Goal: Use online tool/utility

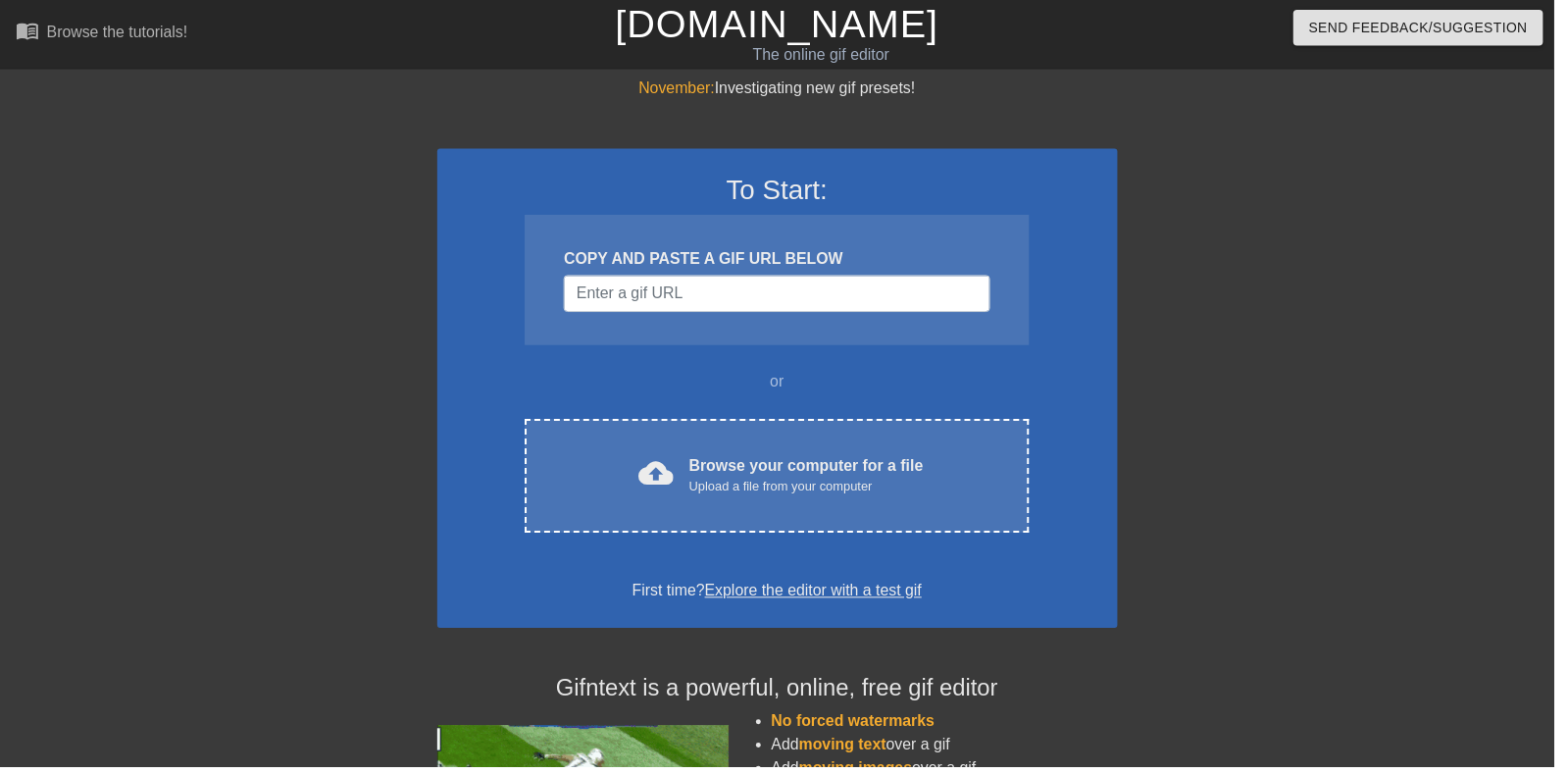
click at [767, 458] on div "Browse your computer for a file Upload a file from your computer" at bounding box center [813, 480] width 236 height 43
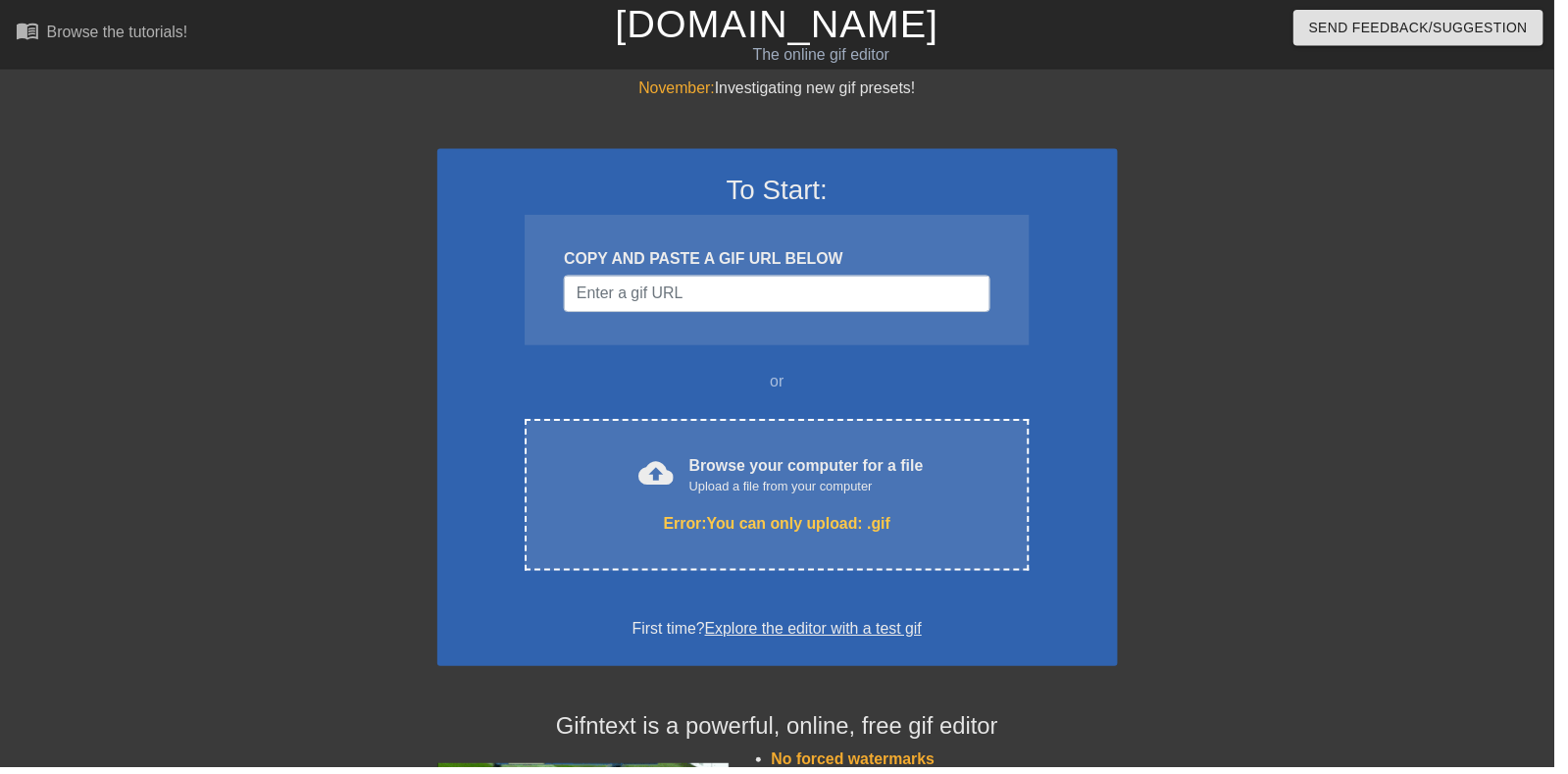
click at [845, 476] on div "Browse your computer for a file Upload a file from your computer" at bounding box center [813, 480] width 236 height 43
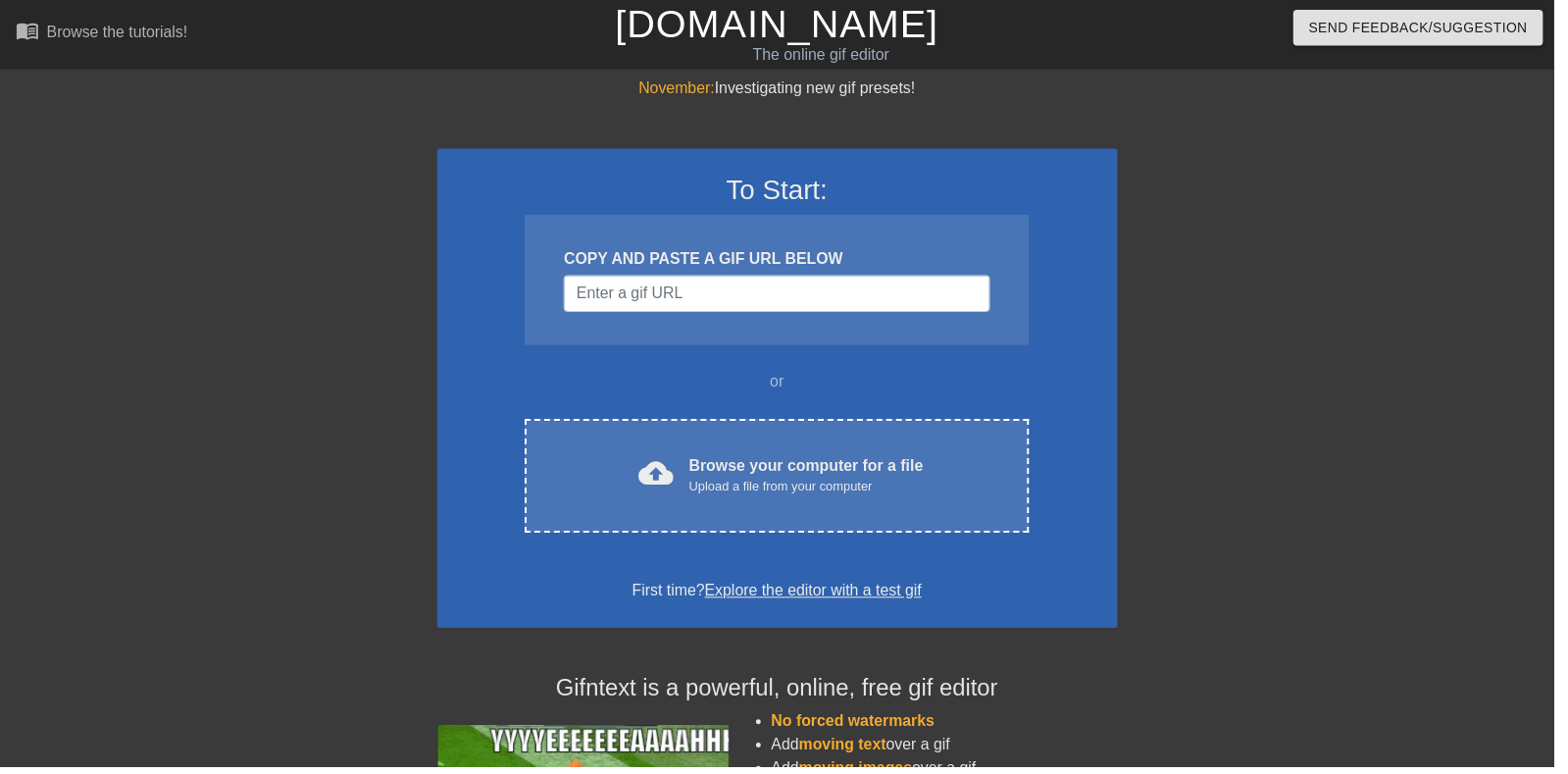
click at [838, 469] on div "Browse your computer for a file Upload a file from your computer" at bounding box center [813, 480] width 236 height 43
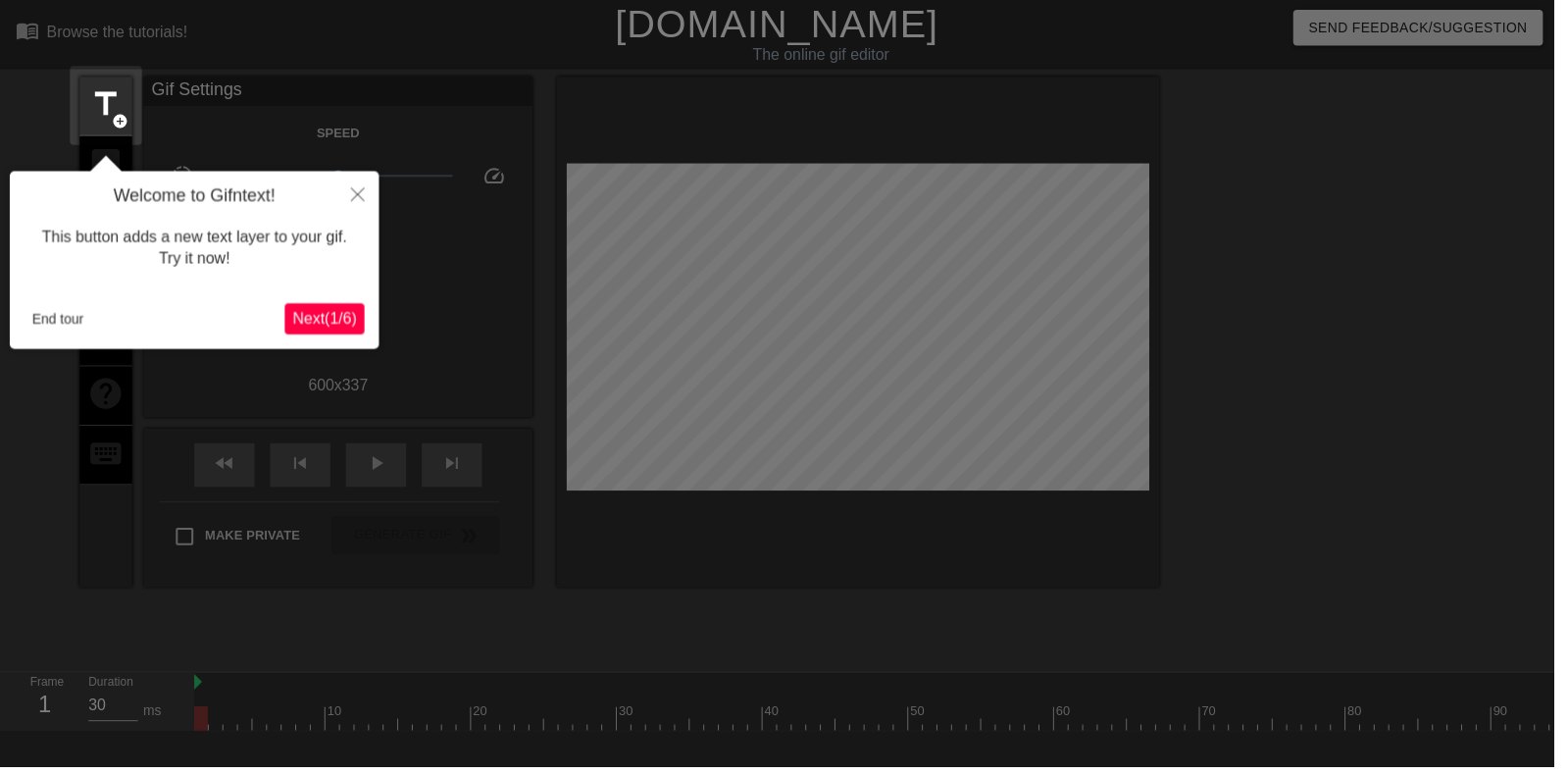
scroll to position [48, 0]
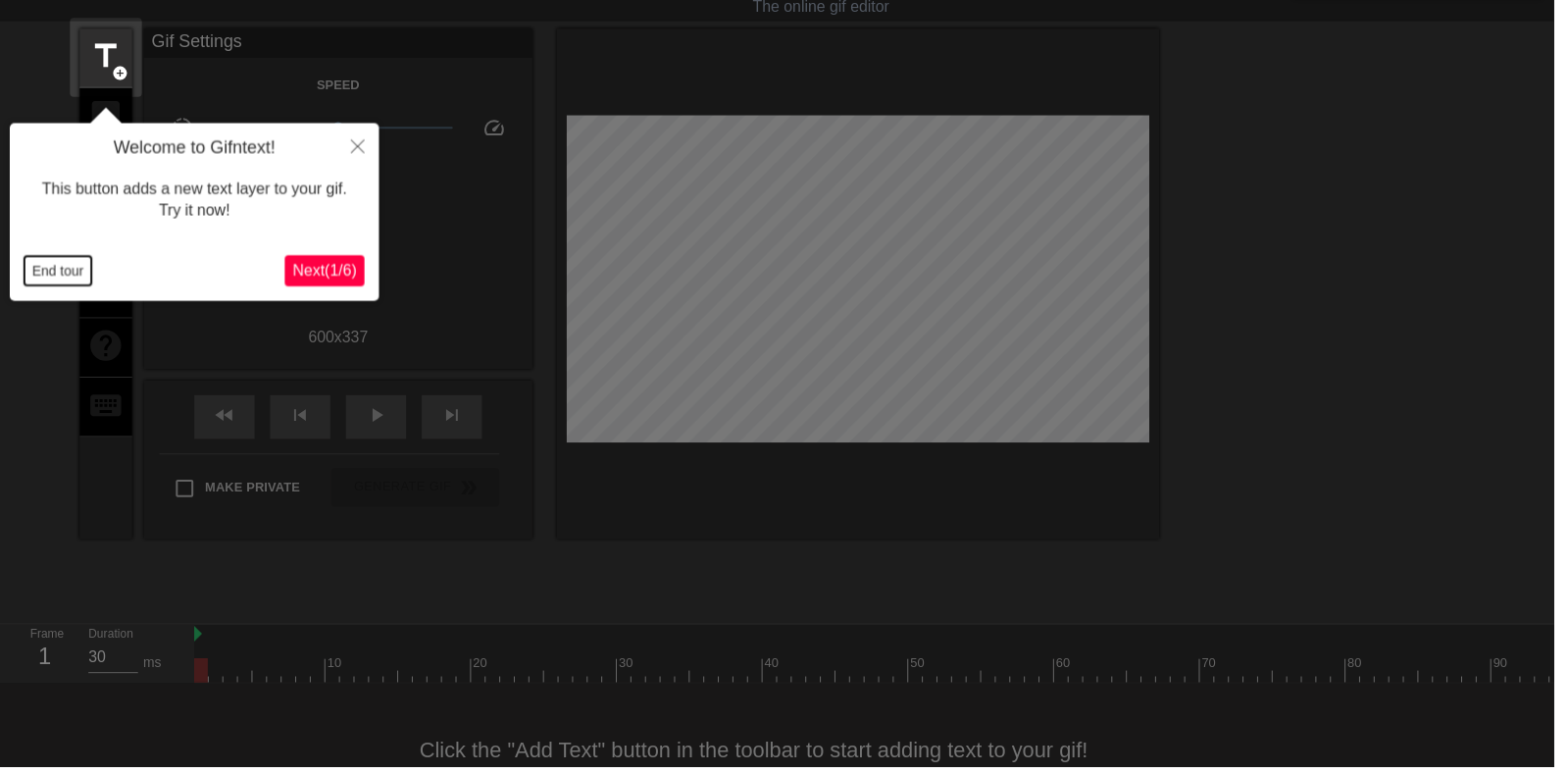
click at [49, 263] on button "End tour" at bounding box center [58, 274] width 68 height 30
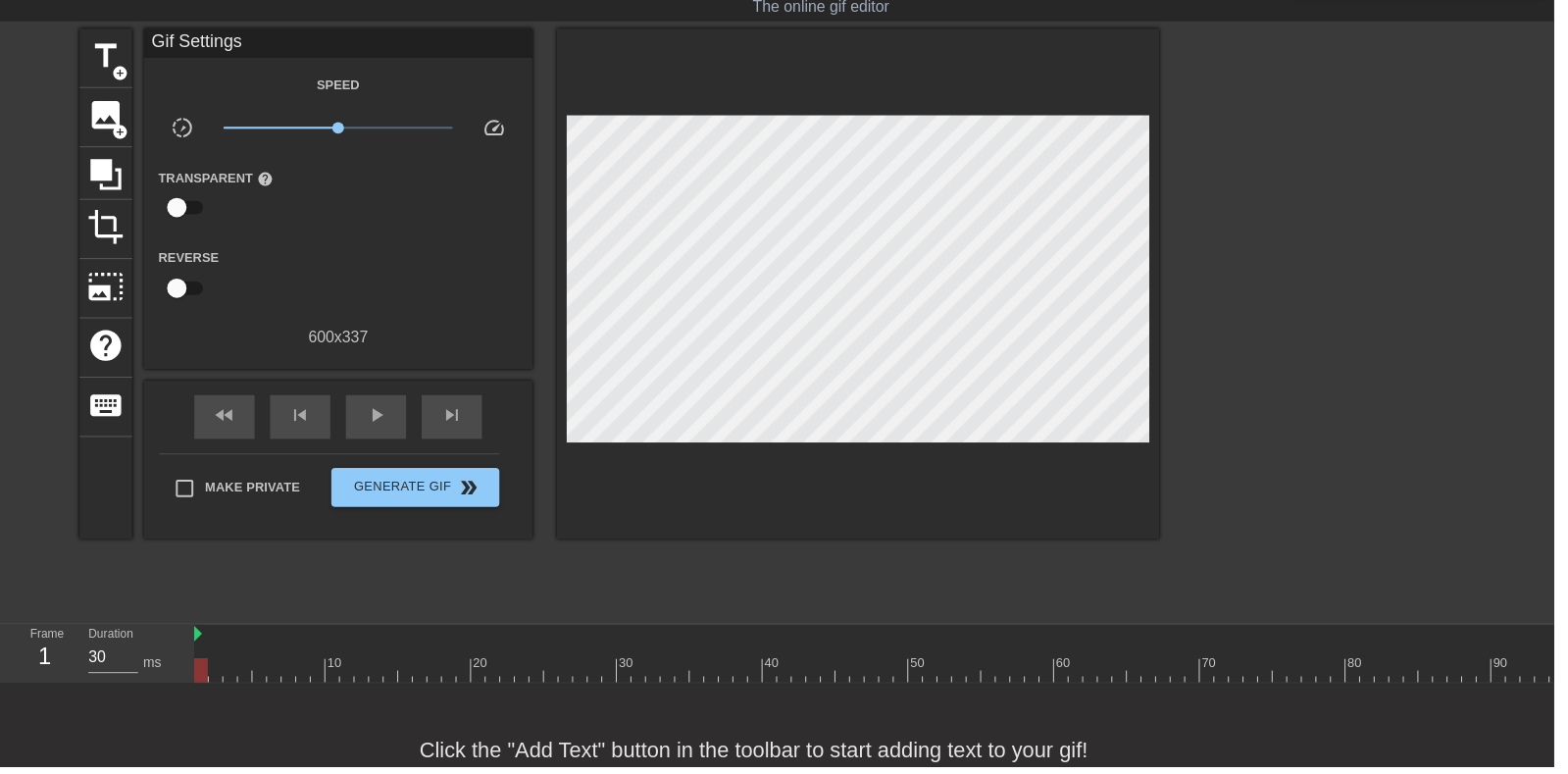
click at [107, 136] on div "image add_circle" at bounding box center [107, 119] width 53 height 60
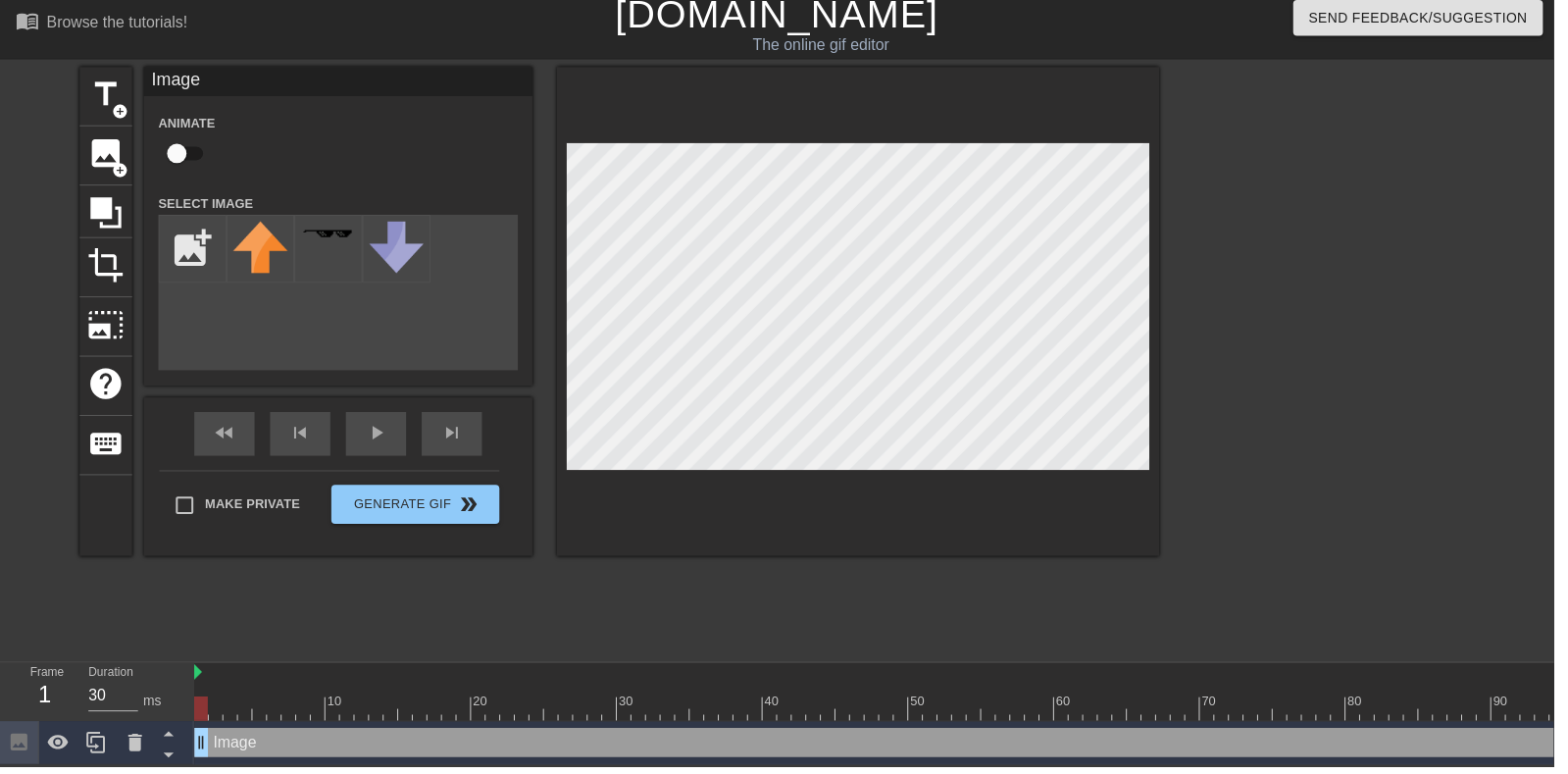
scroll to position [0, 0]
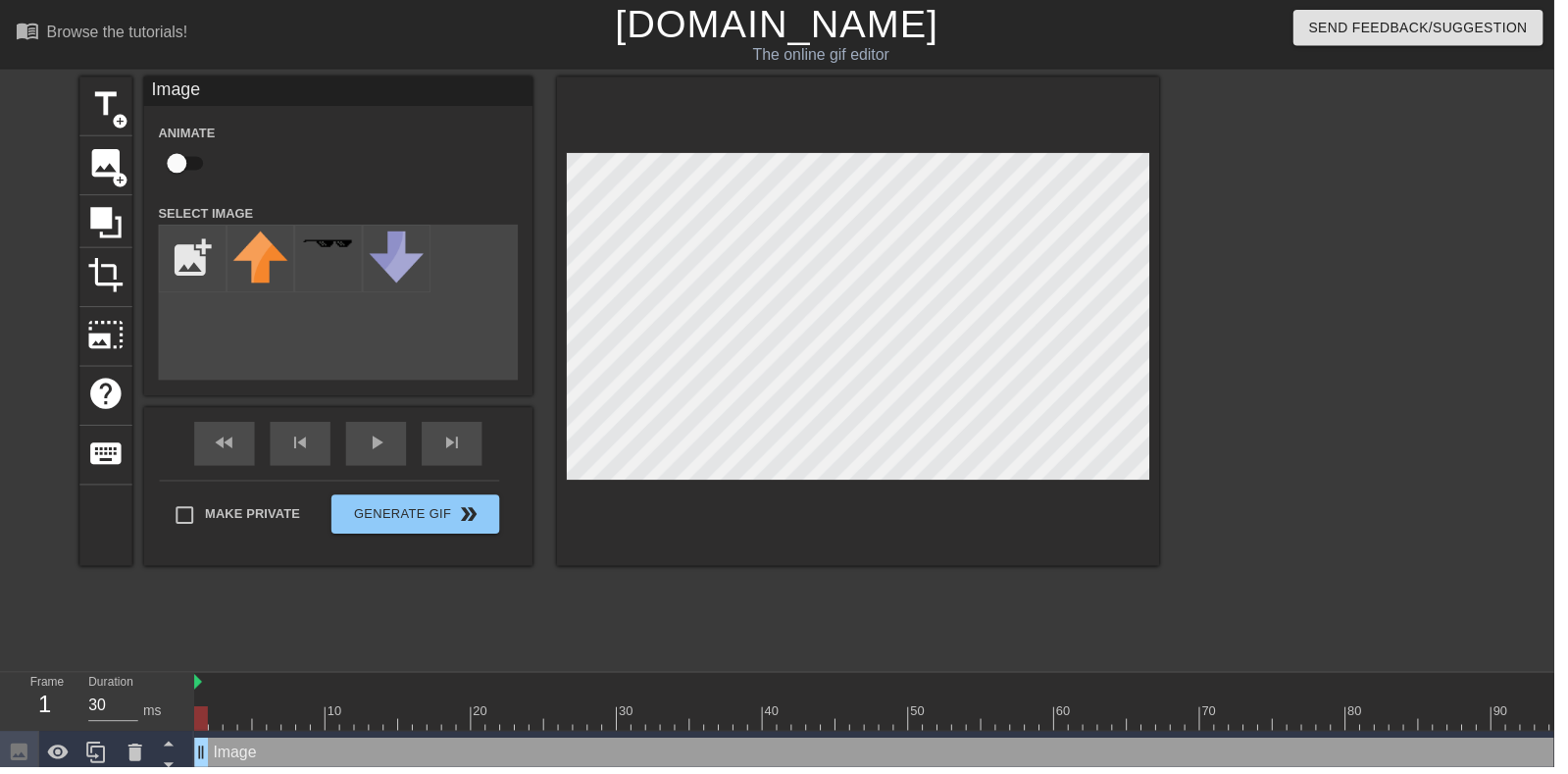
click at [191, 161] on input "checkbox" at bounding box center [179, 164] width 112 height 37
checkbox input "true"
click at [163, 248] on input "file" at bounding box center [194, 261] width 67 height 67
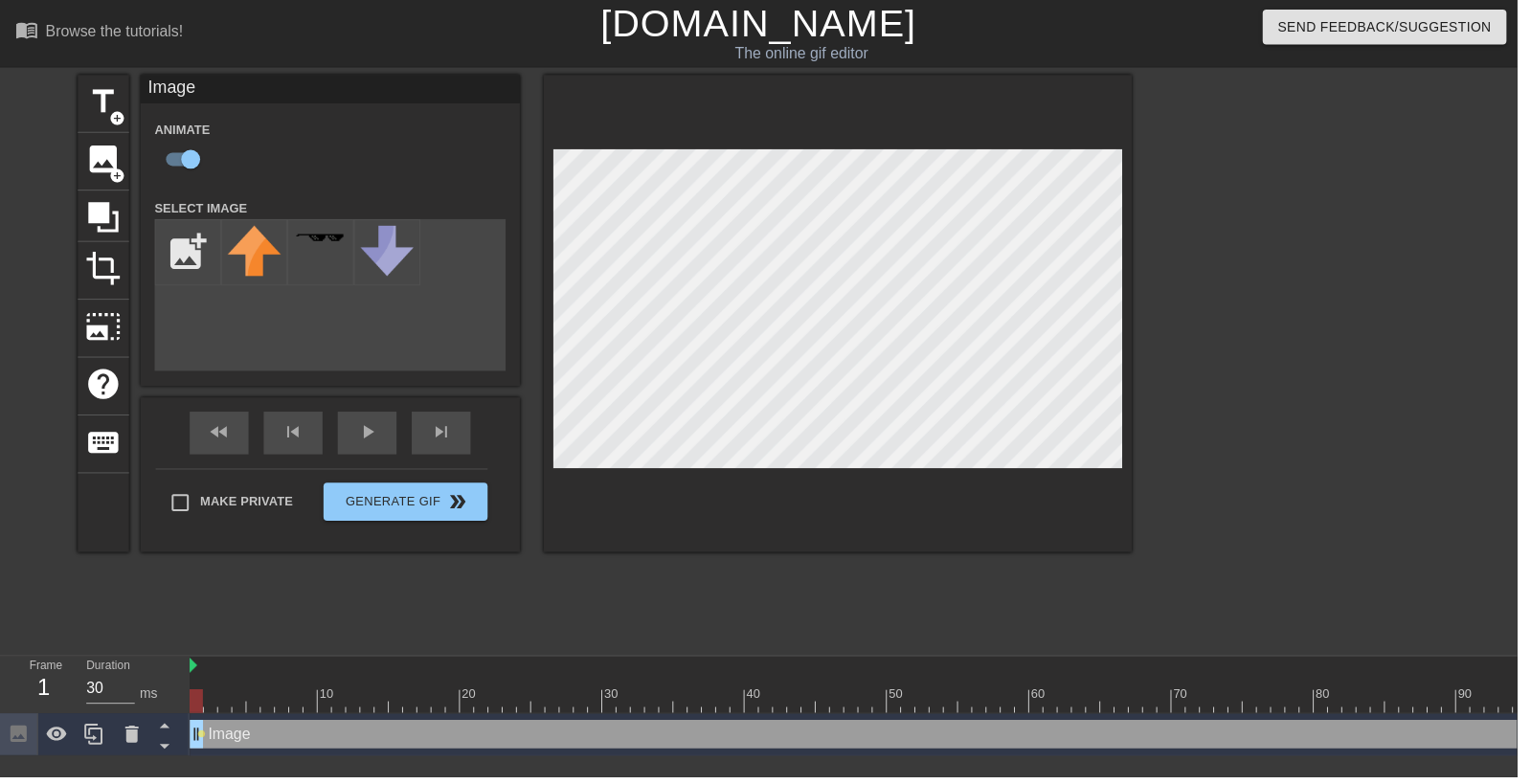
type input "C:\fakepath\98765738384724.png"
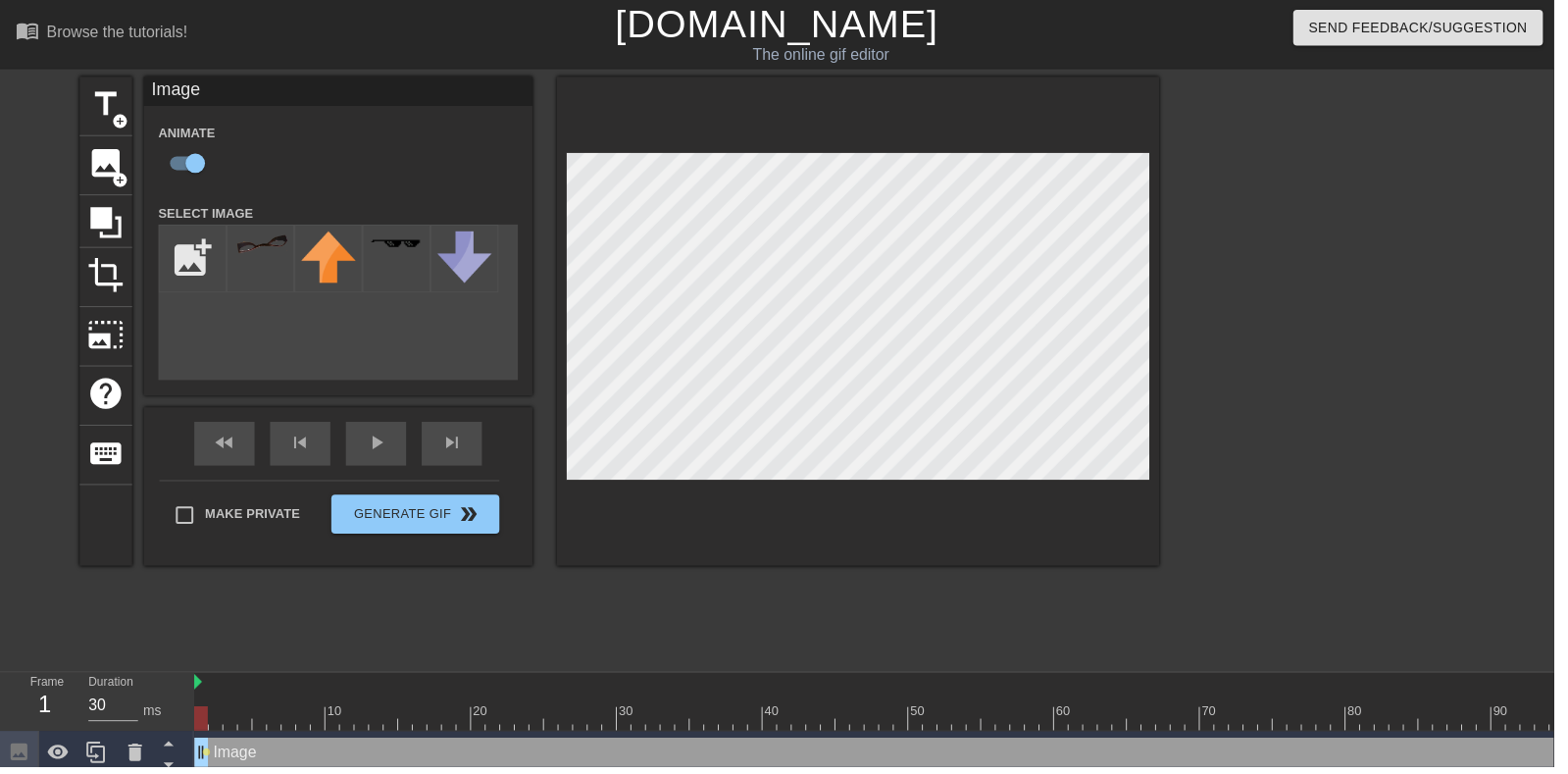
click at [241, 257] on div at bounding box center [263, 261] width 69 height 69
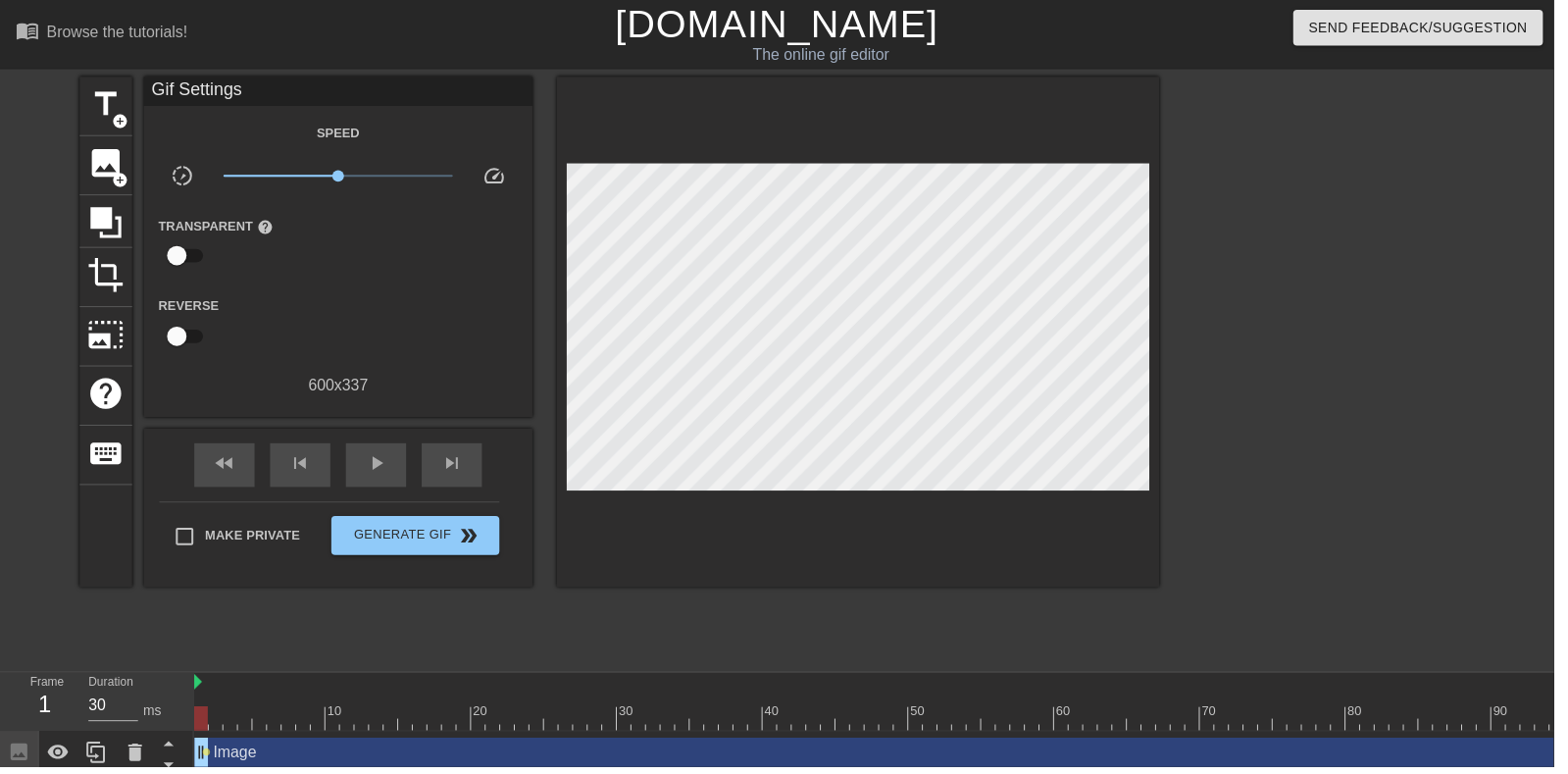
scroll to position [1, 0]
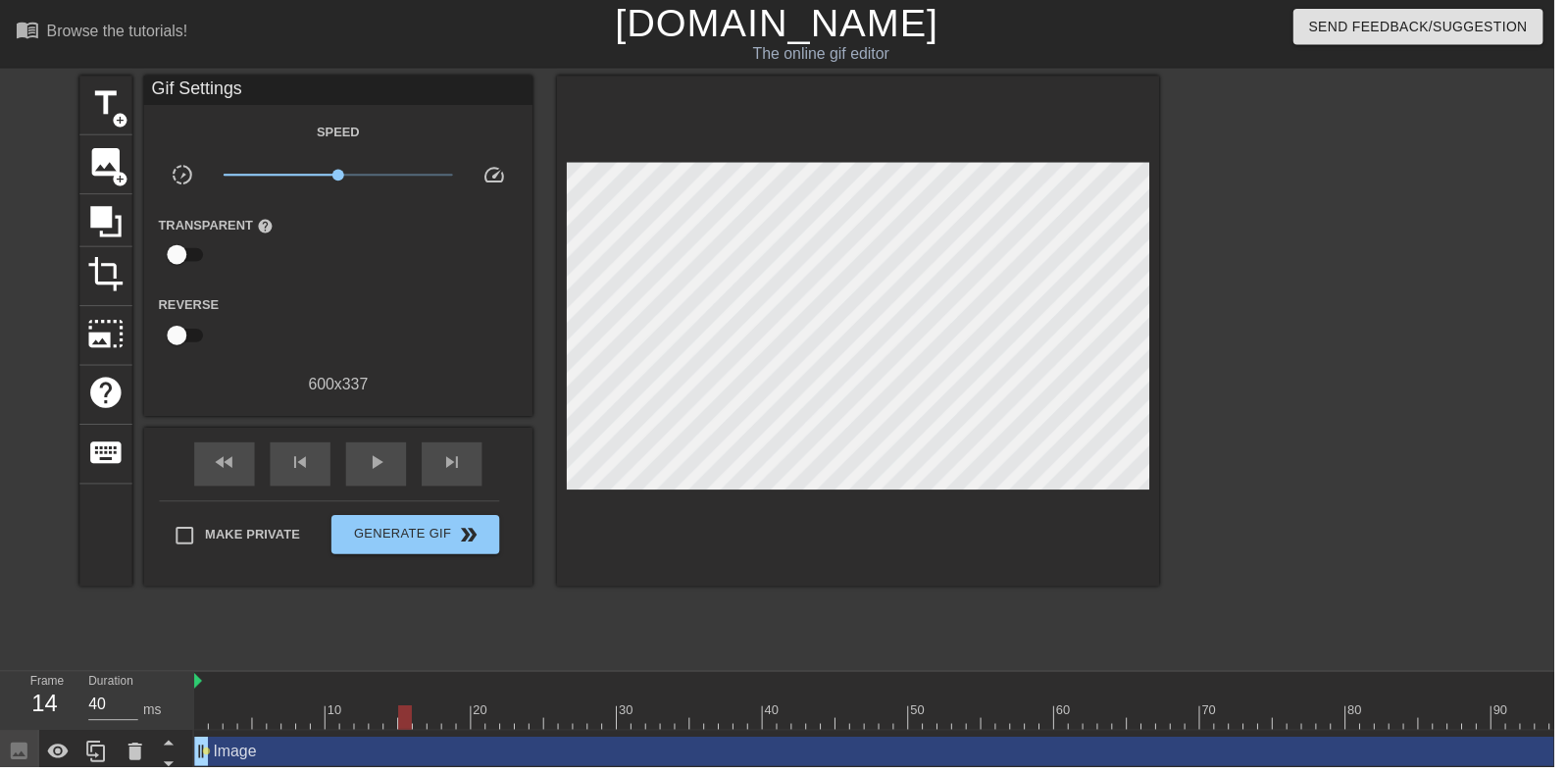
type input "30"
click at [98, 179] on span "image" at bounding box center [107, 163] width 37 height 37
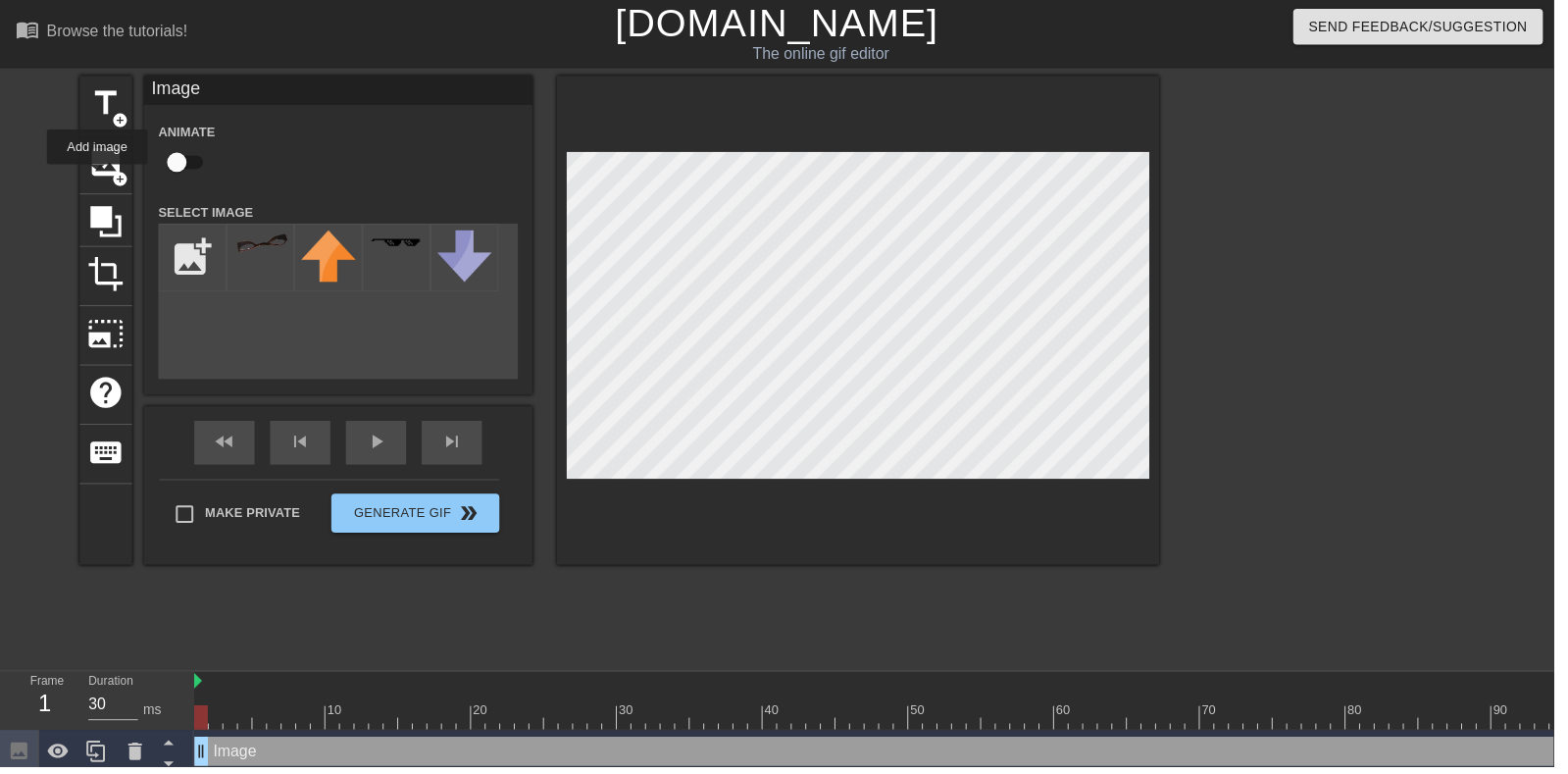
scroll to position [0, 0]
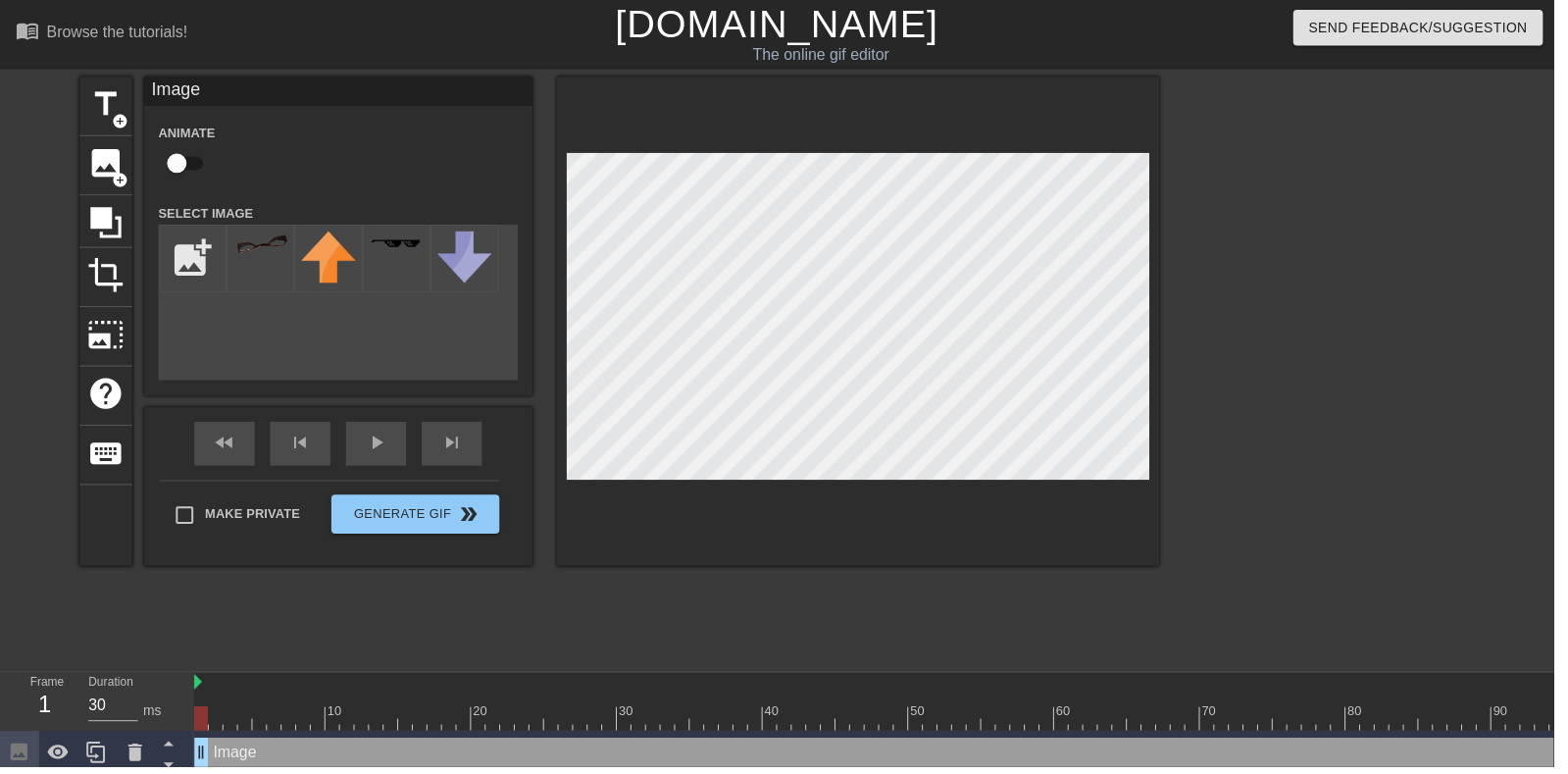
click at [164, 146] on input "checkbox" at bounding box center [179, 164] width 112 height 37
checkbox input "true"
click at [169, 236] on input "file" at bounding box center [194, 261] width 67 height 67
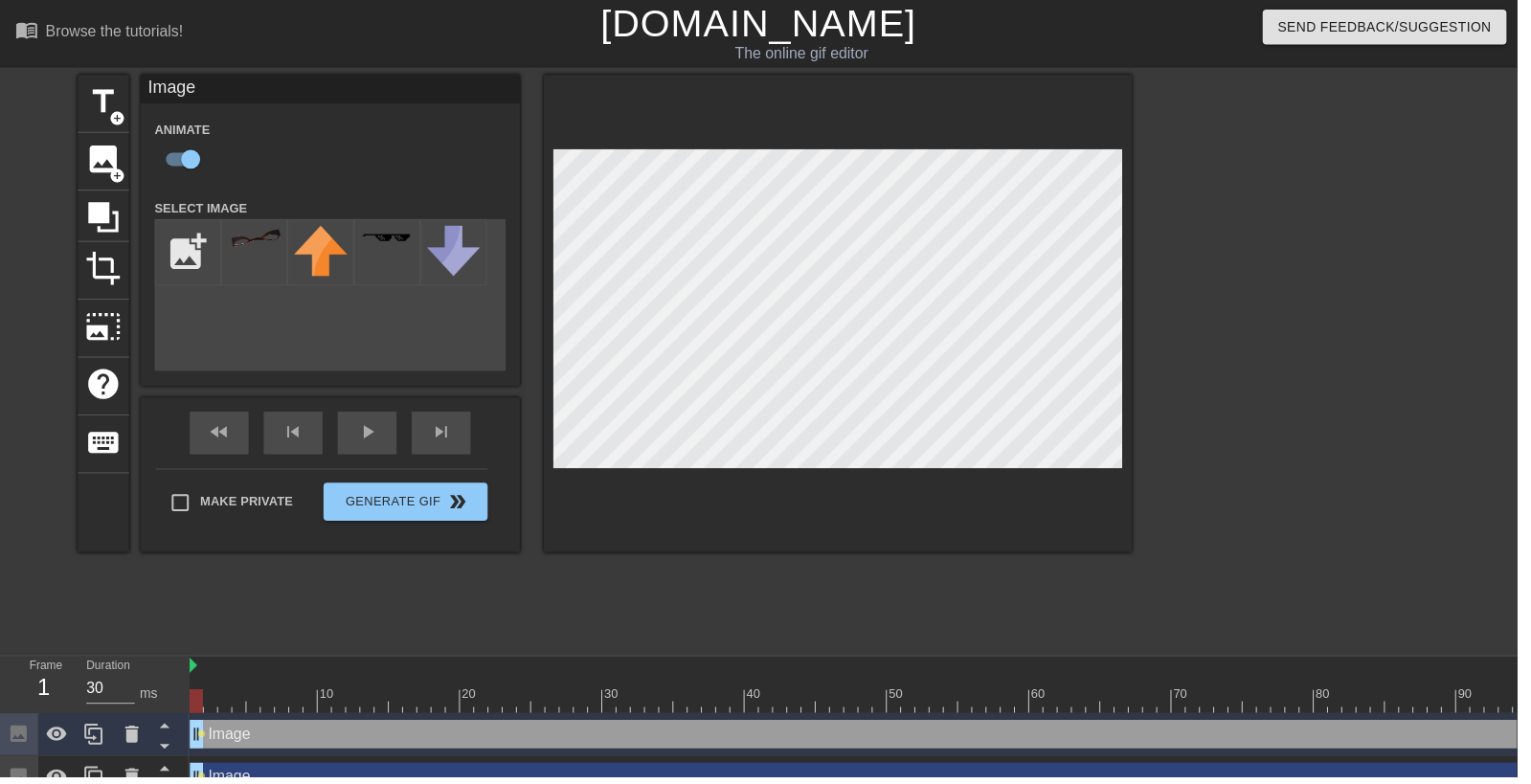
type input "C:\fakepath\98767896546788.png"
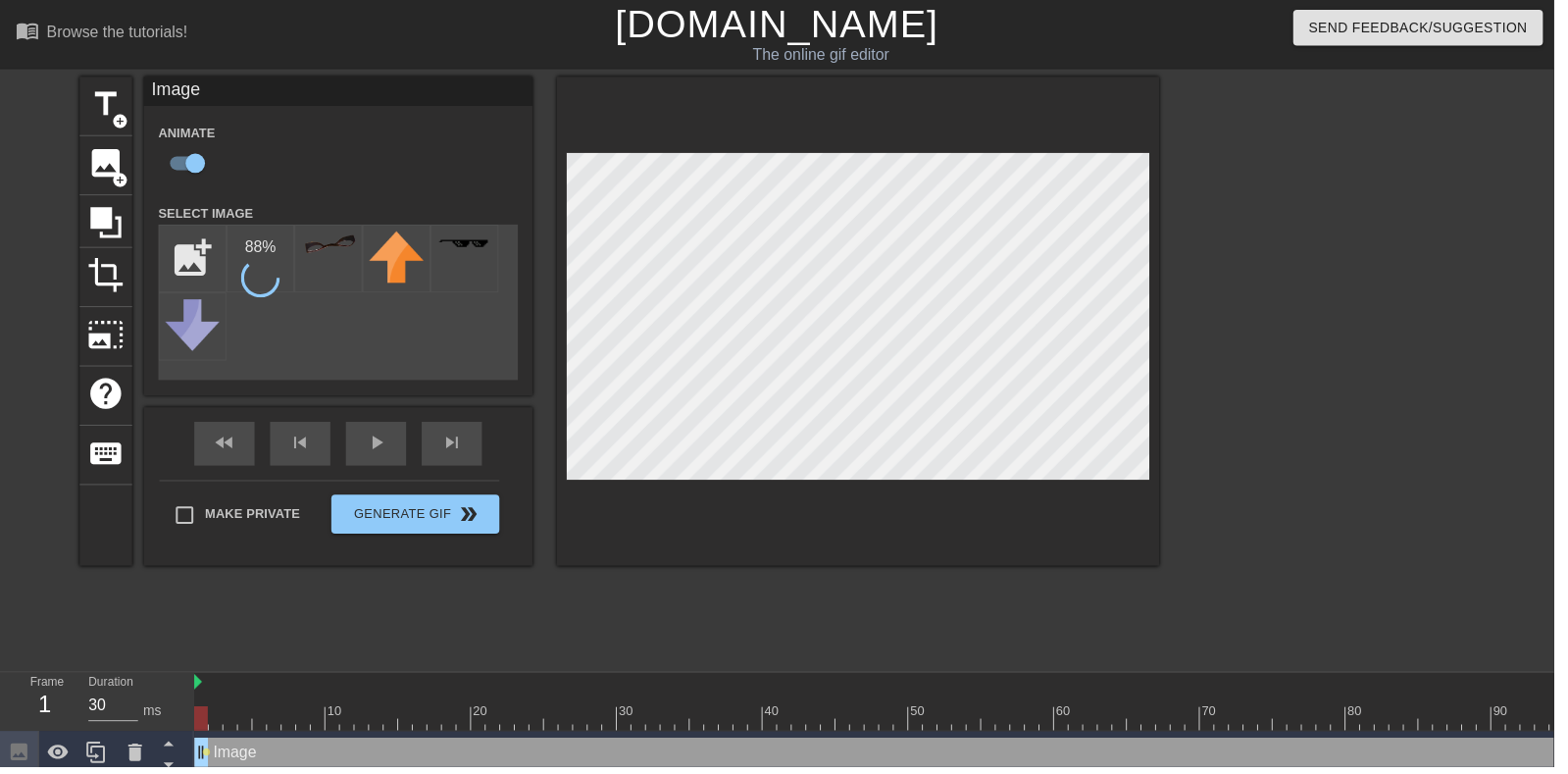
click at [240, 266] on div "88 %" at bounding box center [263, 261] width 69 height 69
click at [228, 275] on div at bounding box center [263, 261] width 69 height 69
click at [376, 463] on div "play_arrow" at bounding box center [380, 447] width 61 height 44
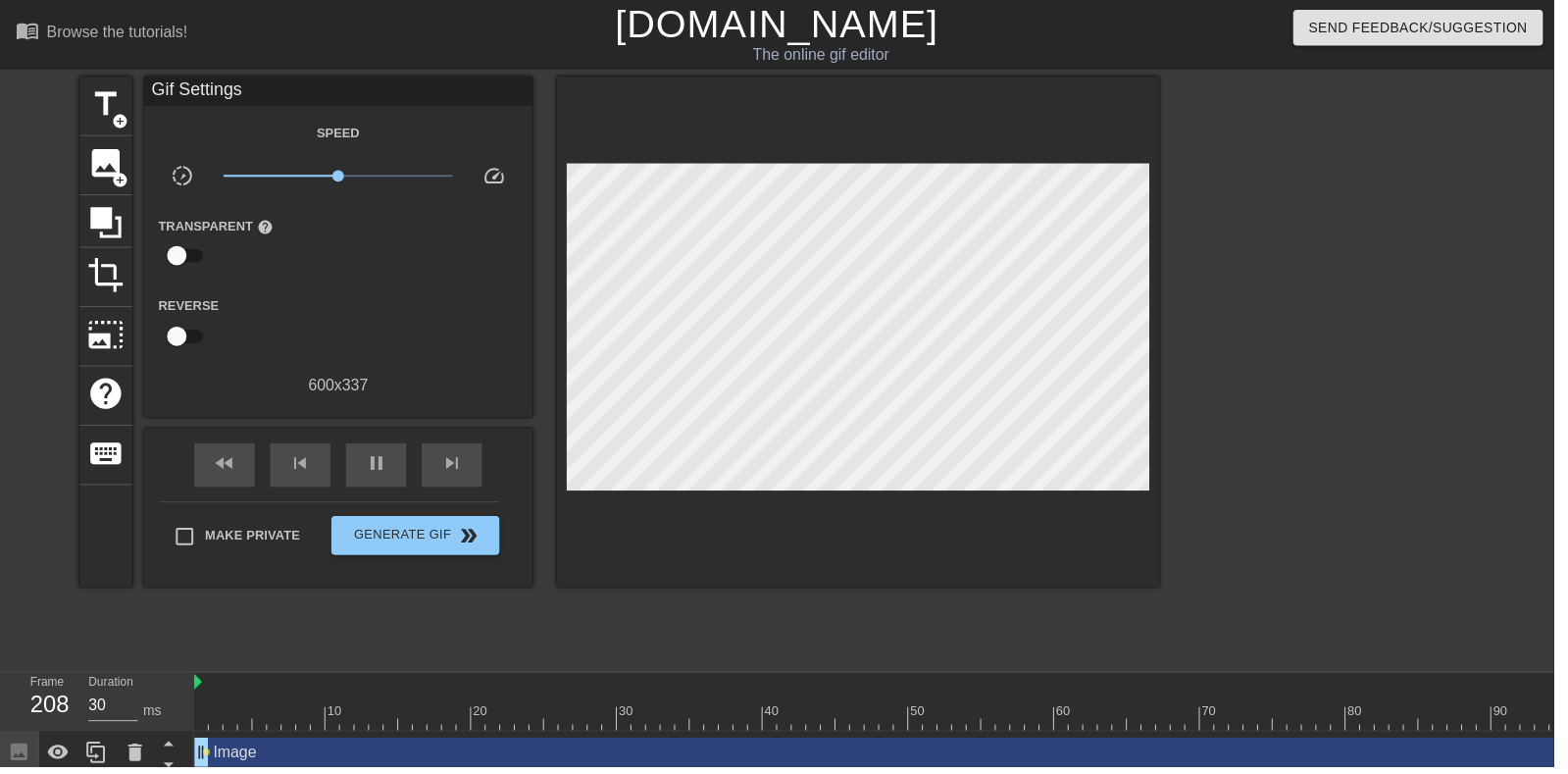
click at [375, 488] on div "pause" at bounding box center [380, 469] width 61 height 44
click at [314, 706] on div at bounding box center [321, 710] width 15 height 25
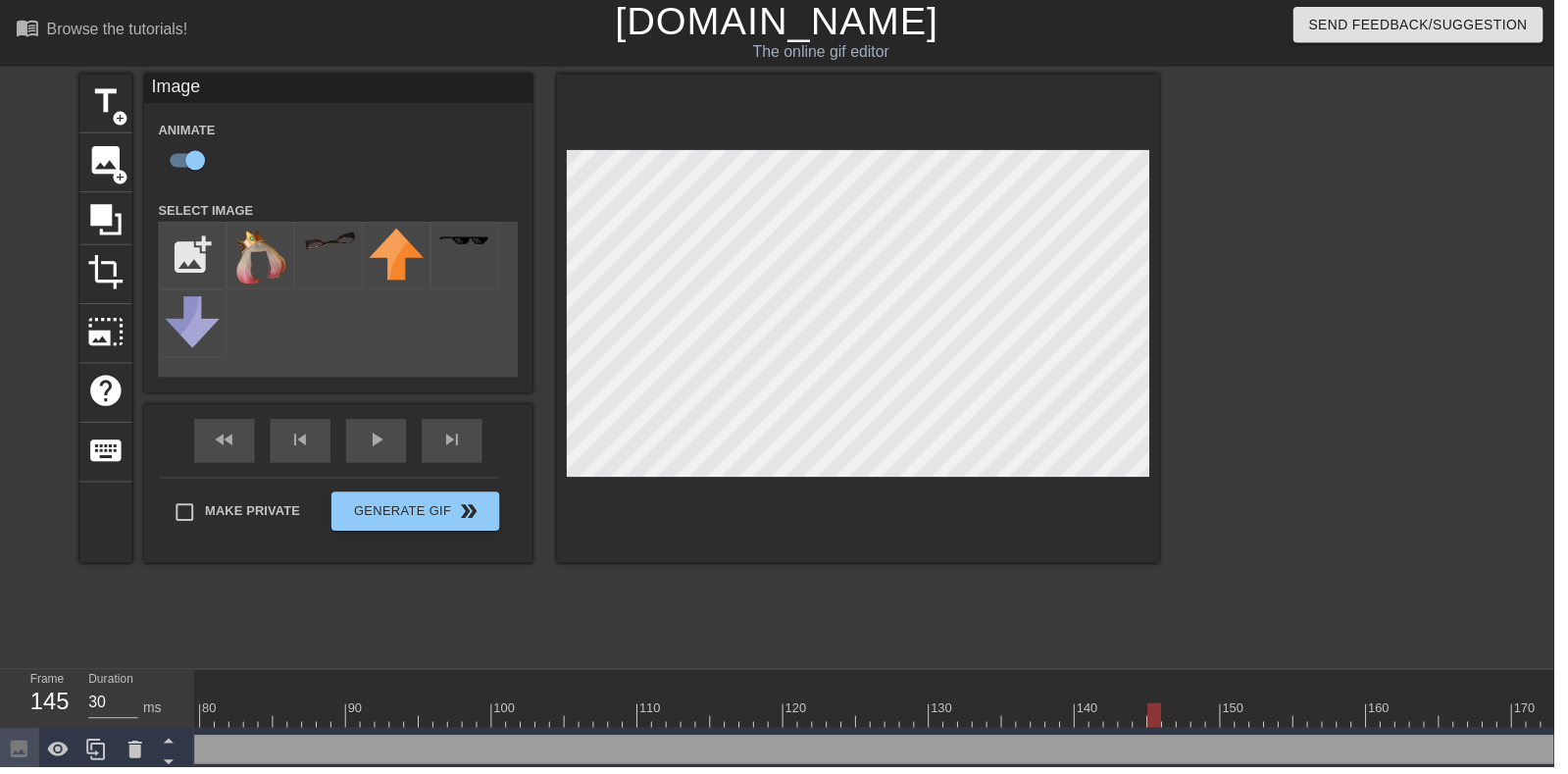
scroll to position [0, 1169]
click at [363, 449] on div "play_arrow" at bounding box center [380, 444] width 61 height 44
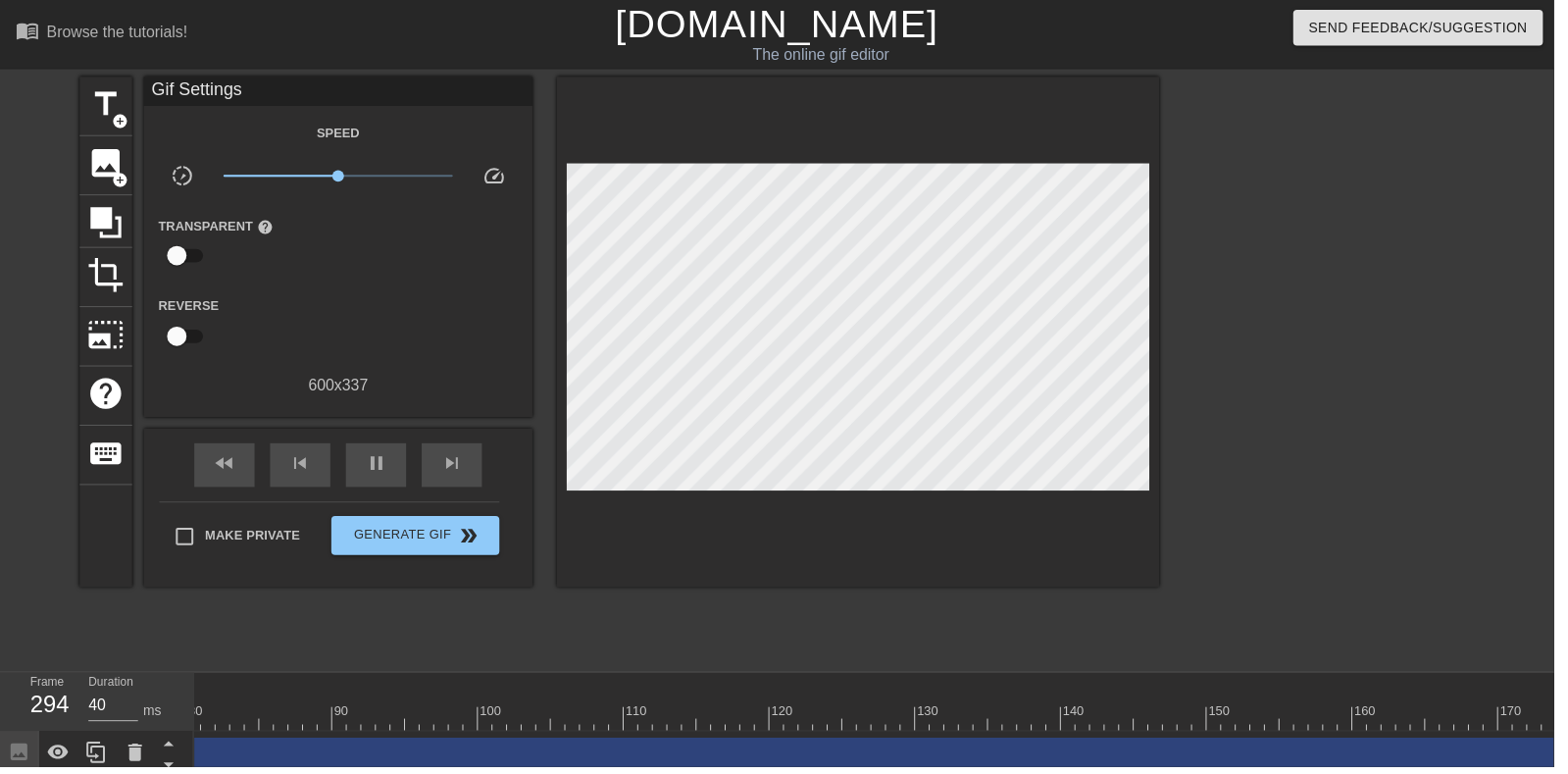
scroll to position [1, 0]
click at [397, 484] on div "pause" at bounding box center [380, 468] width 61 height 44
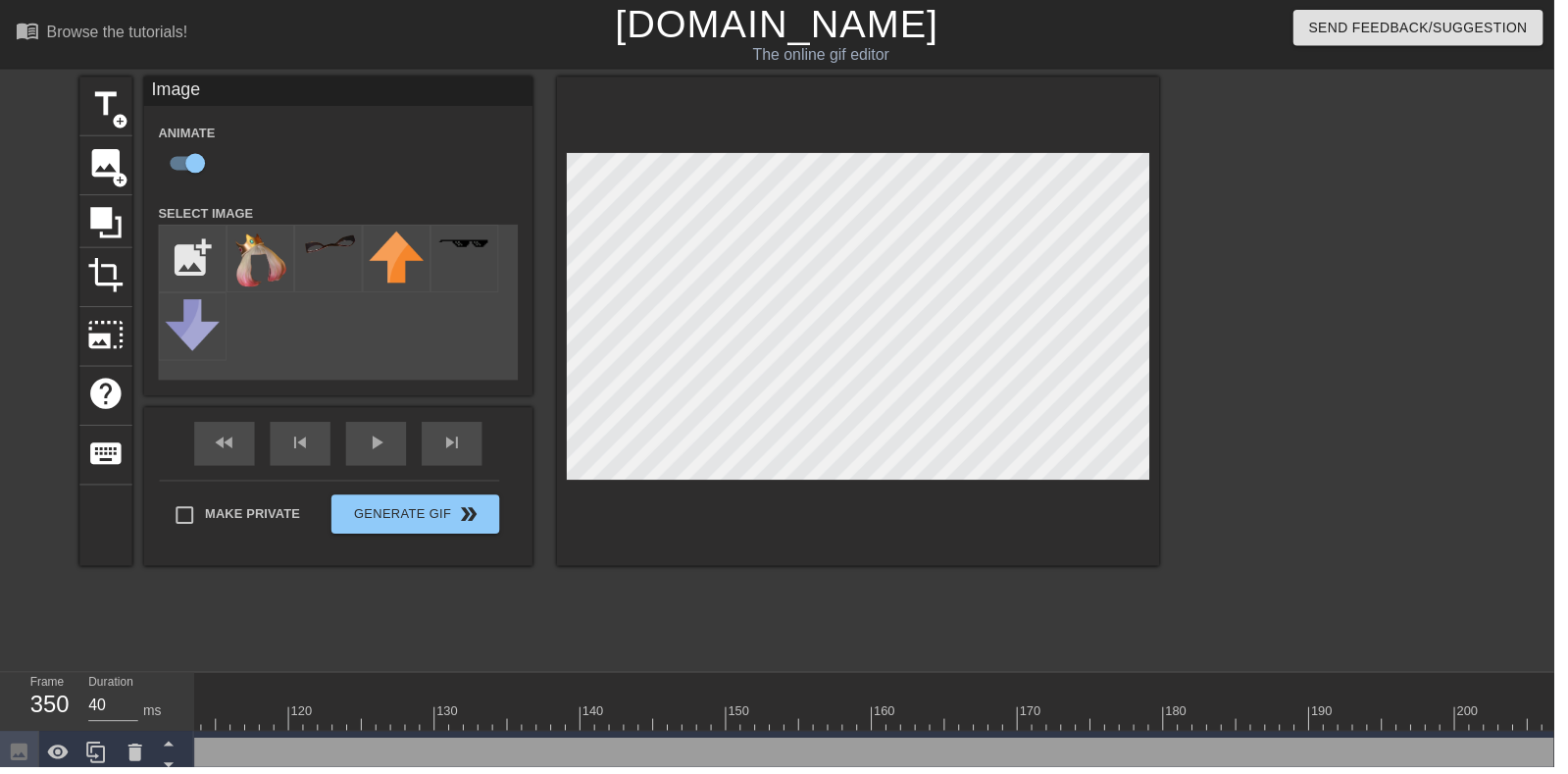
click at [378, 440] on div "fast_rewind skip_previous play_arrow skip_next" at bounding box center [341, 447] width 320 height 74
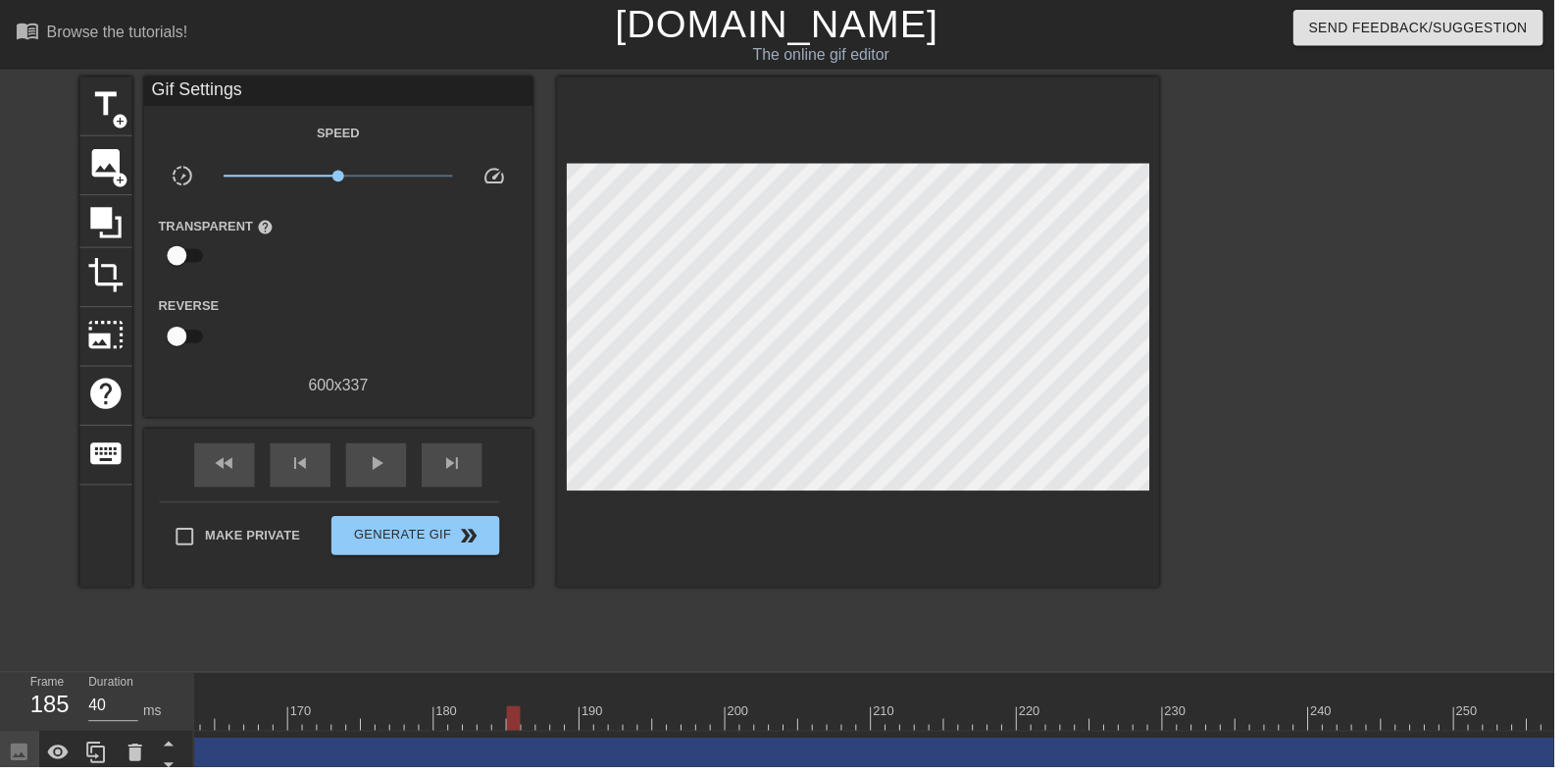
scroll to position [0, 2421]
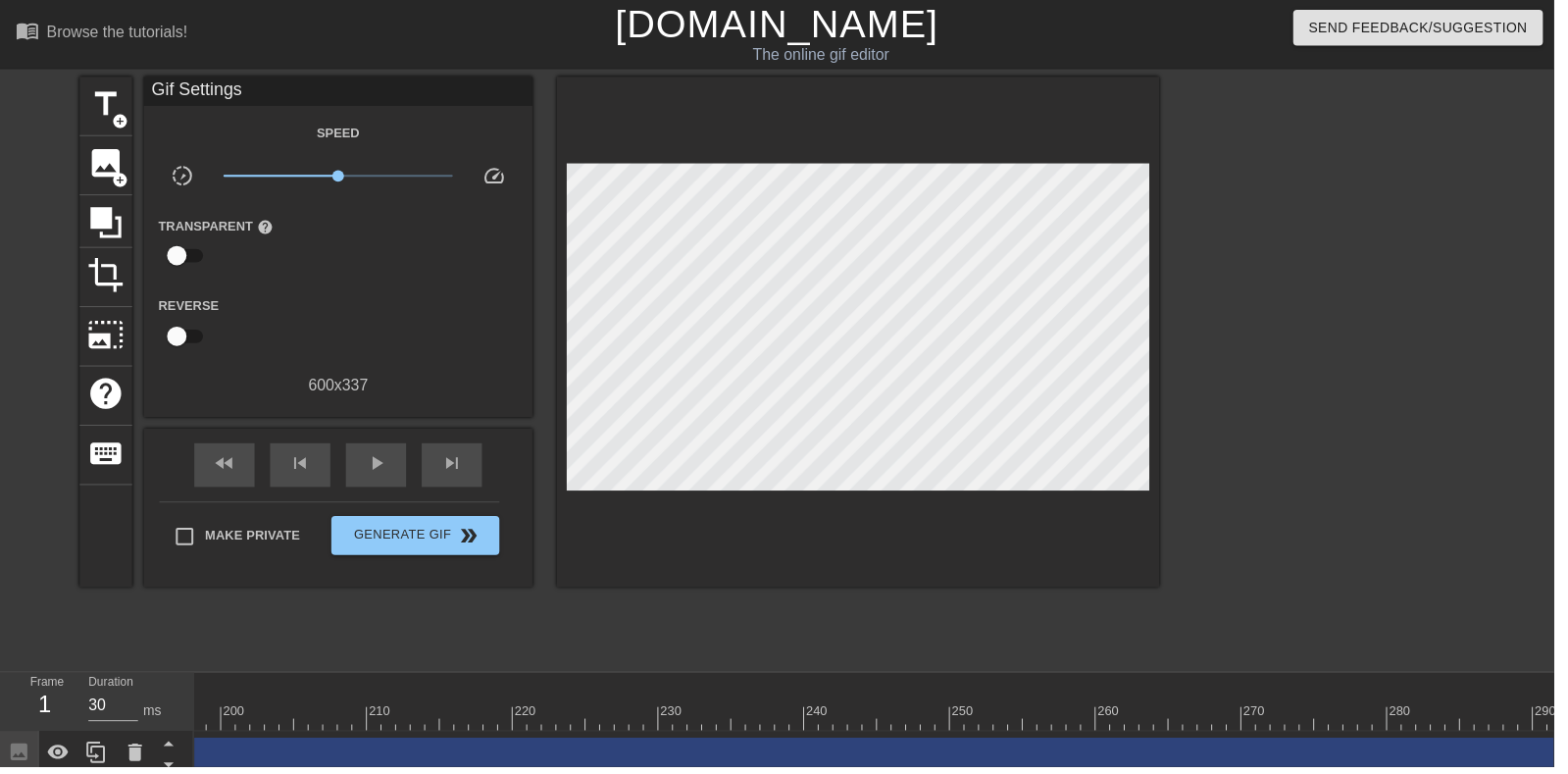
click at [375, 456] on span "play_arrow" at bounding box center [380, 468] width 24 height 24
click at [400, 491] on div "pause" at bounding box center [380, 469] width 61 height 44
click at [387, 466] on span "play_arrow" at bounding box center [380, 468] width 24 height 24
click at [395, 485] on div "pause" at bounding box center [380, 469] width 61 height 44
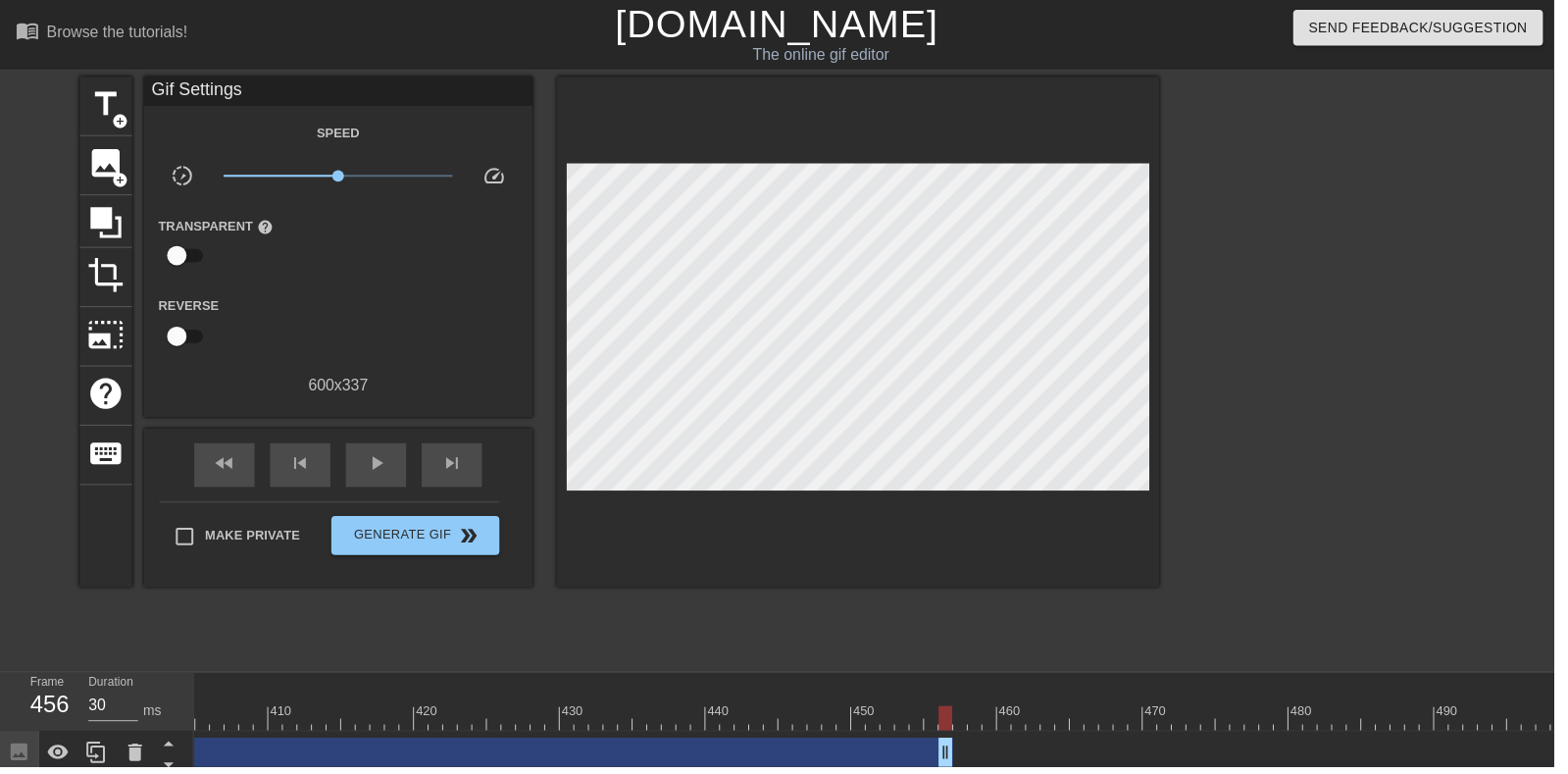
scroll to position [0, 5945]
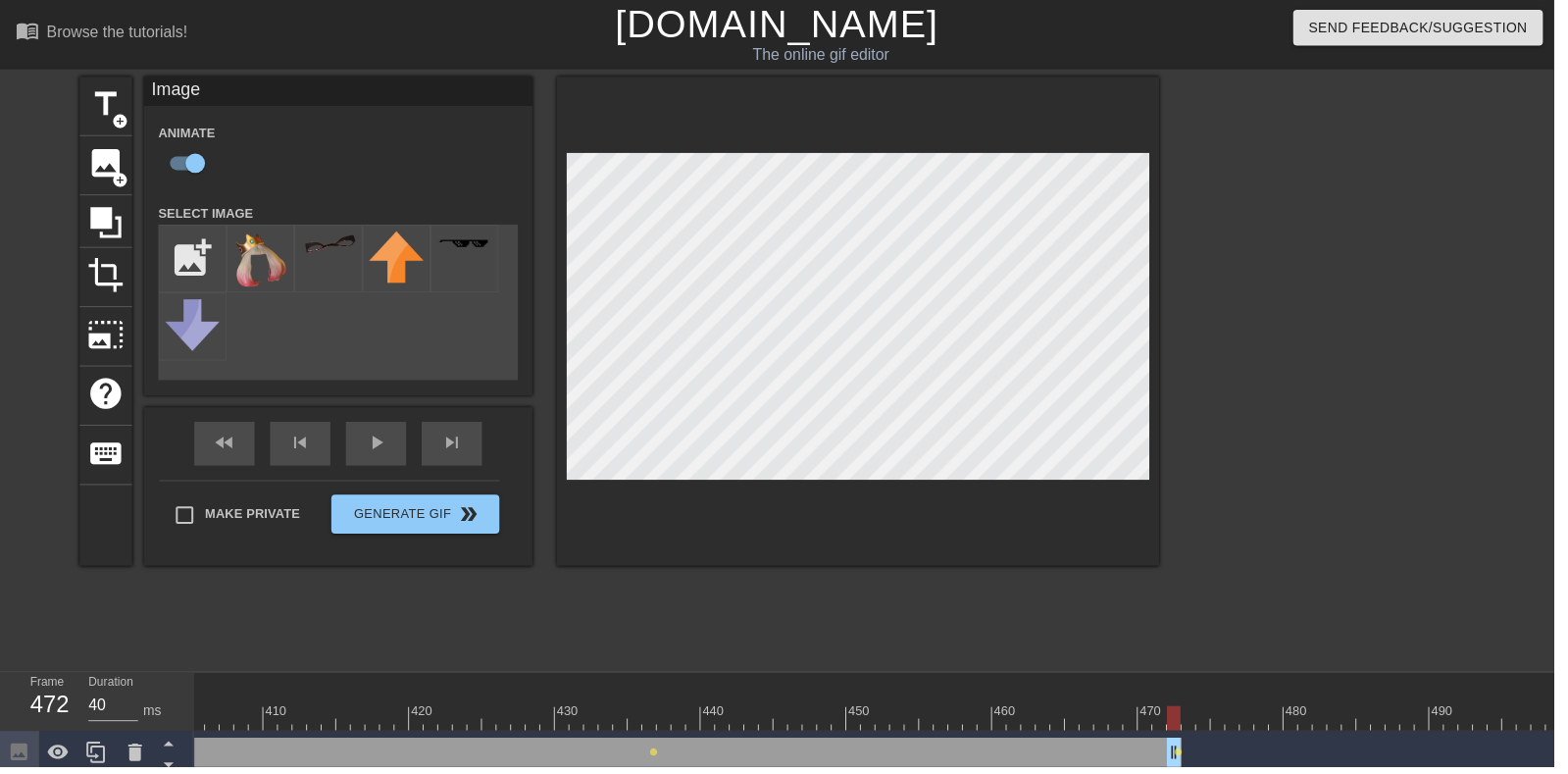
click at [363, 426] on div "Image Animate Select Image add_photo_alternate fast_rewind skip_previous play_a…" at bounding box center [341, 324] width 392 height 493
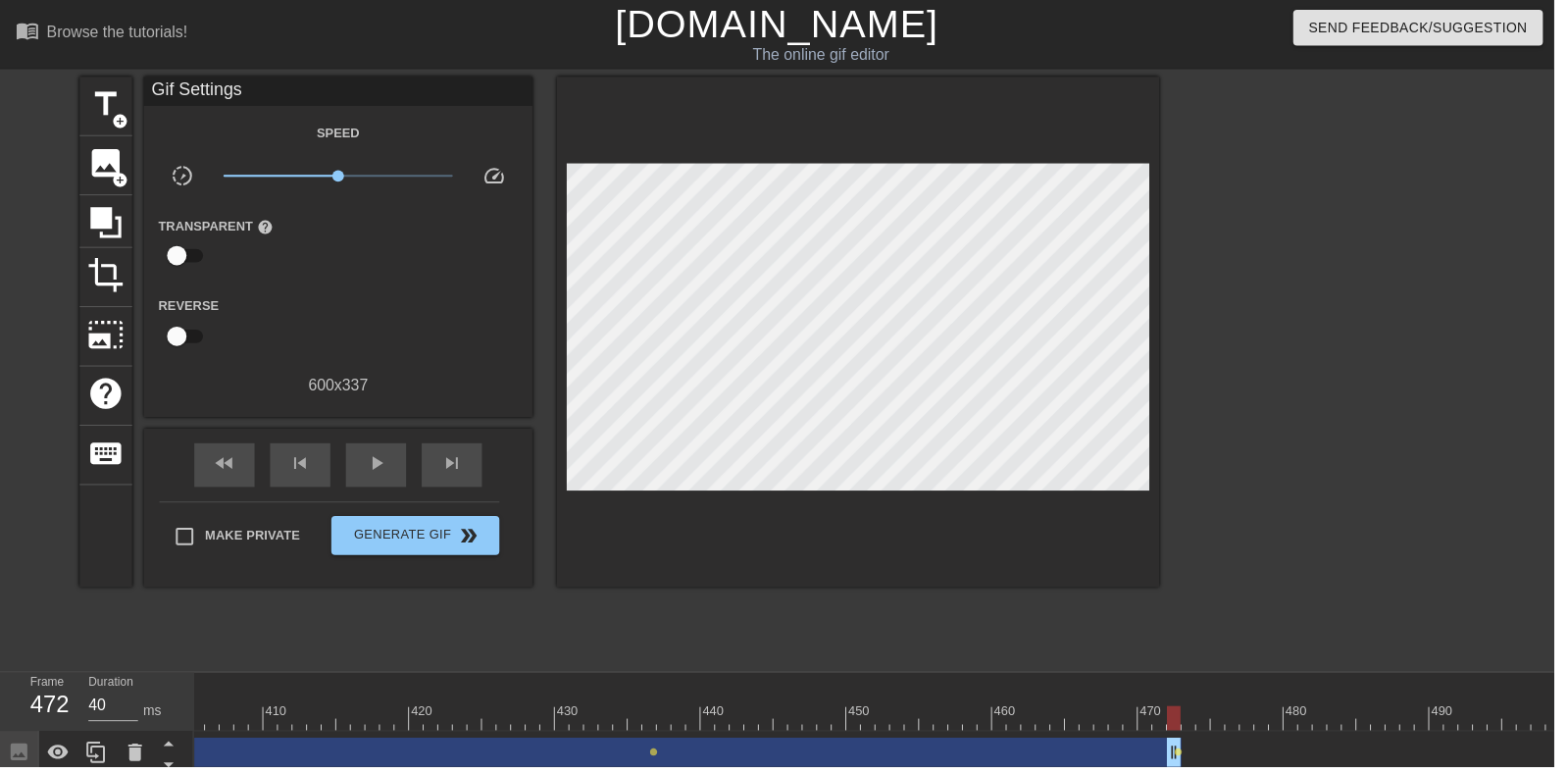
click at [387, 456] on span "play_arrow" at bounding box center [380, 468] width 24 height 24
click at [372, 475] on span "play_arrow" at bounding box center [380, 468] width 24 height 24
click at [394, 491] on div "pause" at bounding box center [380, 469] width 61 height 44
click at [390, 460] on span "play_arrow" at bounding box center [380, 468] width 24 height 24
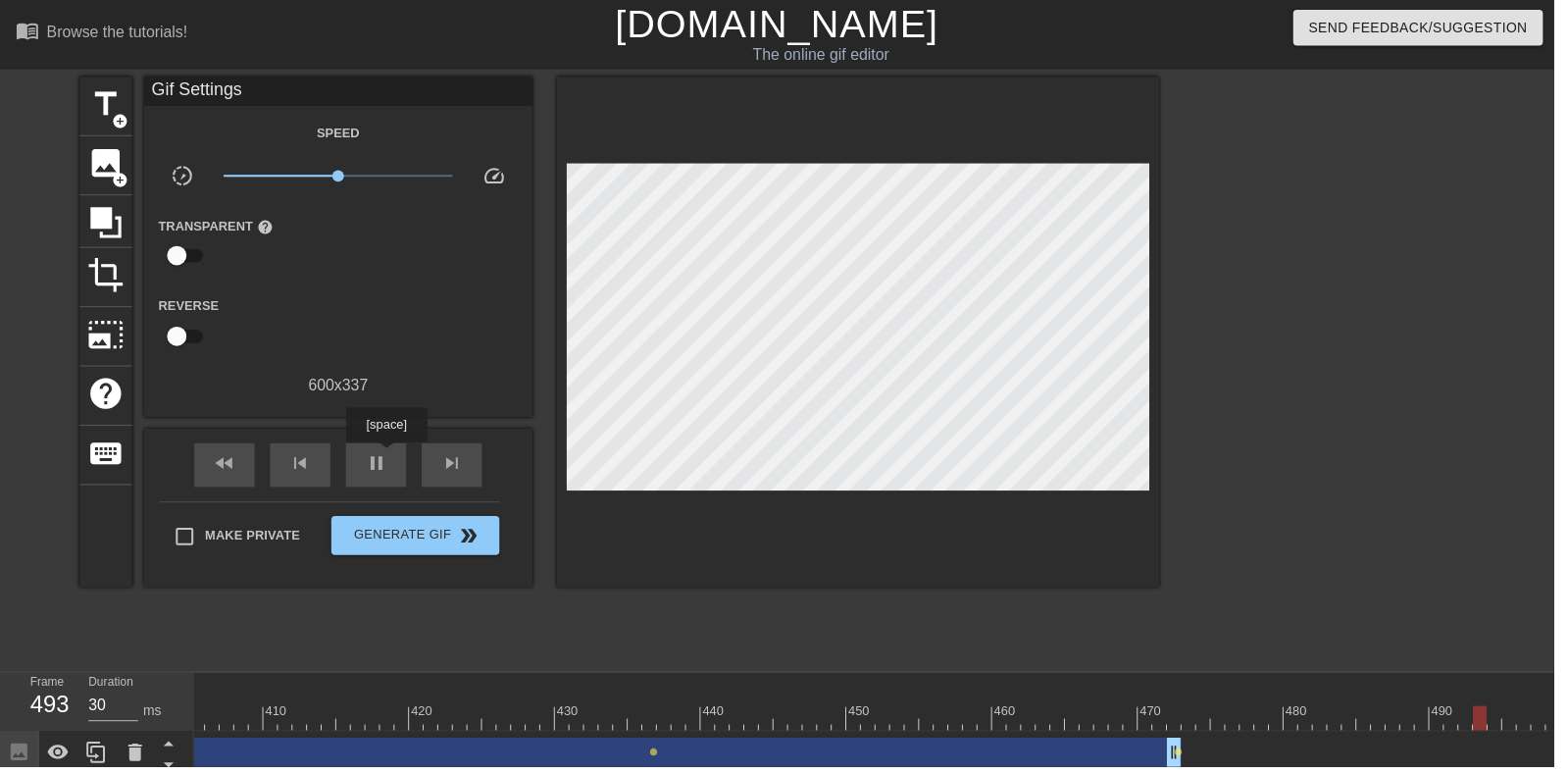
click at [240, 465] on div "fast_rewind" at bounding box center [226, 469] width 61 height 44
click at [405, 455] on div "pause" at bounding box center [380, 469] width 61 height 44
click at [220, 481] on div "fast_rewind" at bounding box center [226, 469] width 61 height 44
click at [389, 455] on div "play_arrow" at bounding box center [380, 469] width 61 height 44
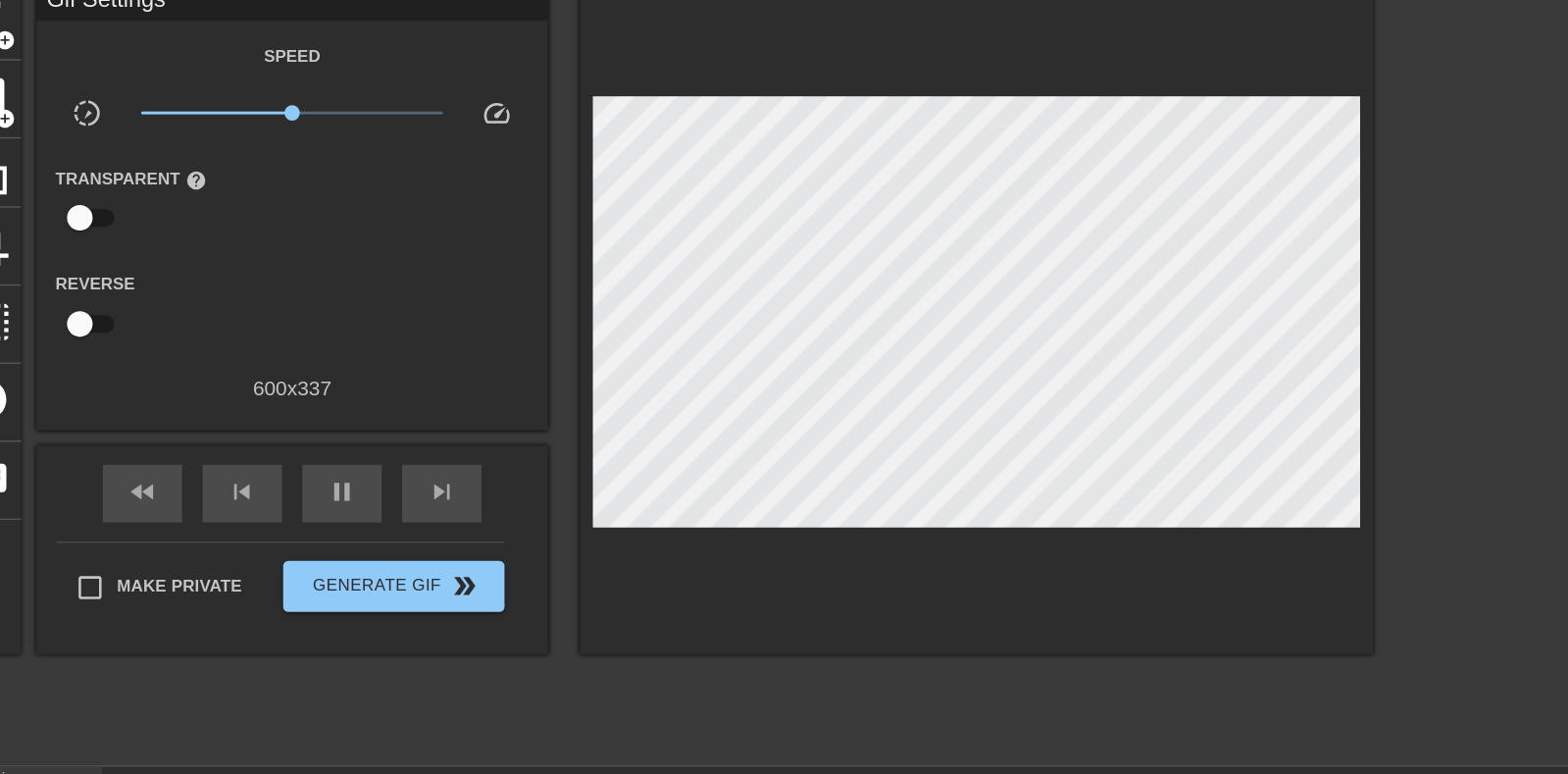
type input "40"
click at [387, 456] on span "pause" at bounding box center [380, 468] width 24 height 24
